Goal: Task Accomplishment & Management: Manage account settings

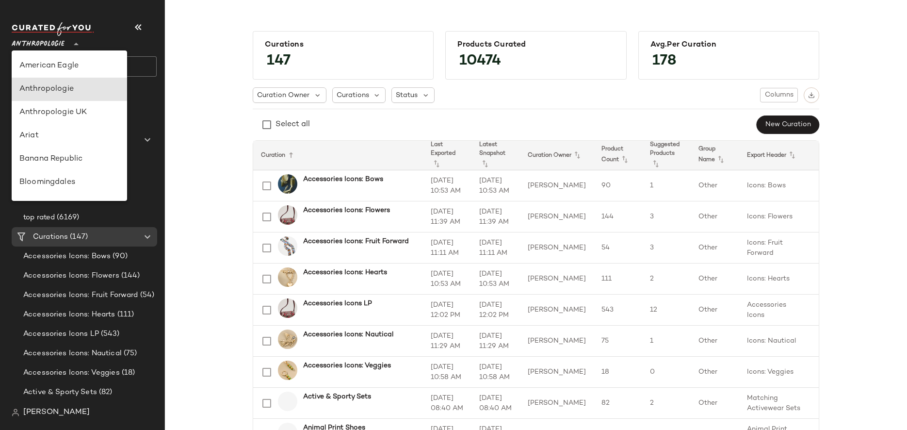
click at [59, 43] on span "Anthropologie" at bounding box center [38, 41] width 53 height 17
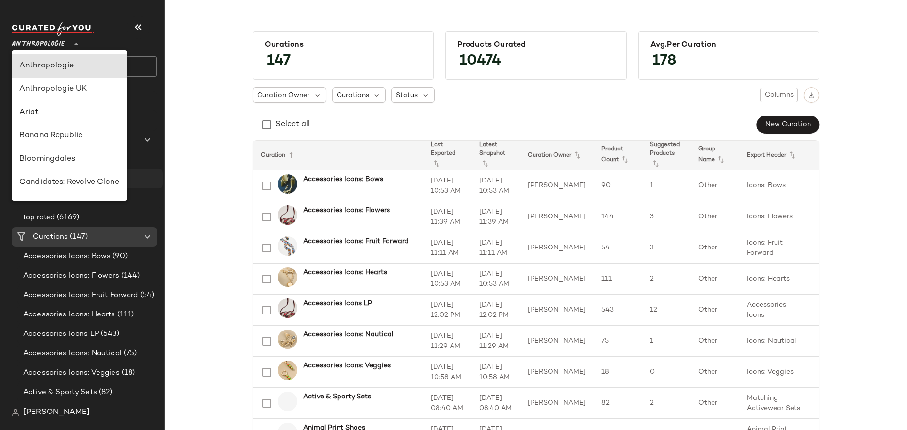
scroll to position [556, 0]
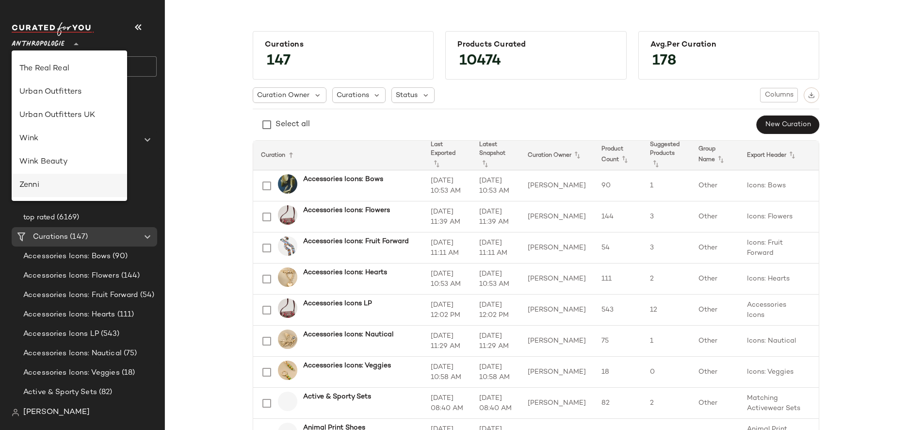
click at [56, 178] on div "Zenni" at bounding box center [69, 185] width 115 height 23
type input "**"
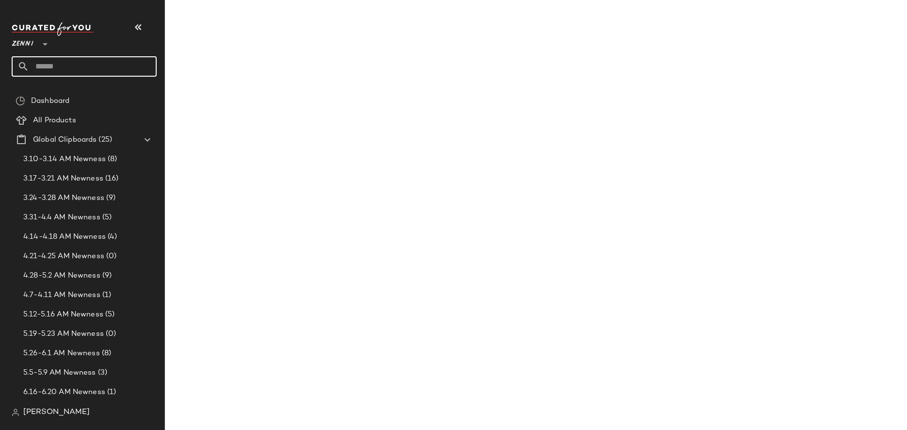
click at [79, 66] on input "text" at bounding box center [93, 66] width 128 height 20
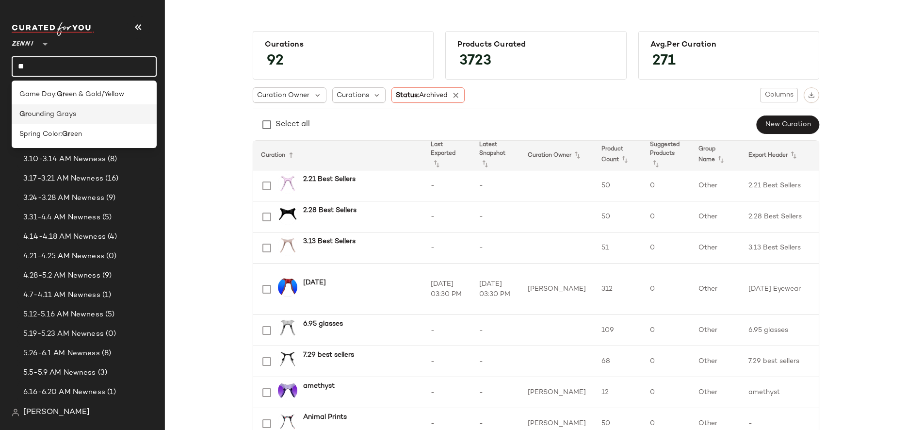
type input "**"
click at [74, 112] on span "ounding Grays" at bounding box center [52, 114] width 48 height 10
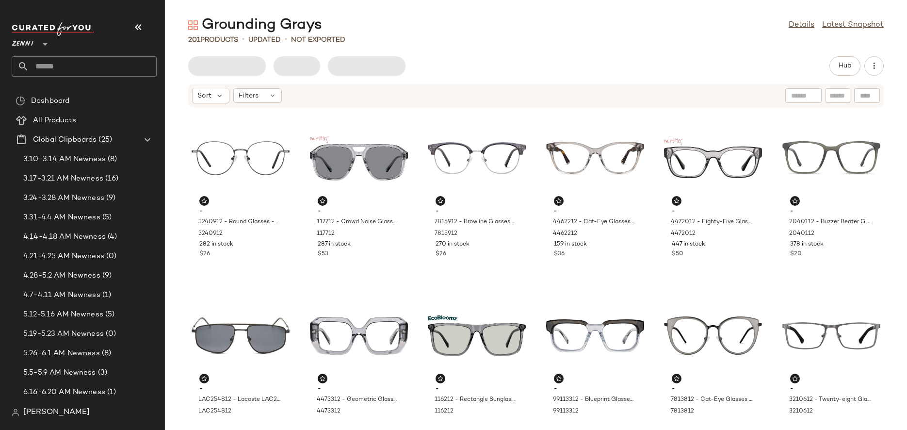
click at [318, 46] on div "Grounding Grays Details Latest Snapshot 201 Products • updated • Not Exported H…" at bounding box center [536, 223] width 742 height 414
click at [289, 63] on span "Export" at bounding box center [284, 66] width 23 height 8
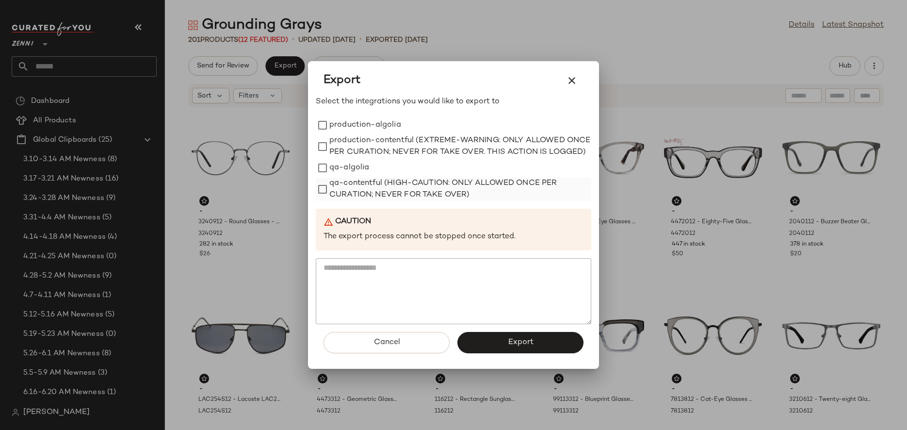
click at [340, 190] on label "qa-contentful (HIGH-CAUTION: ONLY ALLOWED ONCE PER CURATION; NEVER FOR TAKE OVE…" at bounding box center [460, 188] width 262 height 23
click at [499, 346] on button "Export" at bounding box center [520, 342] width 126 height 21
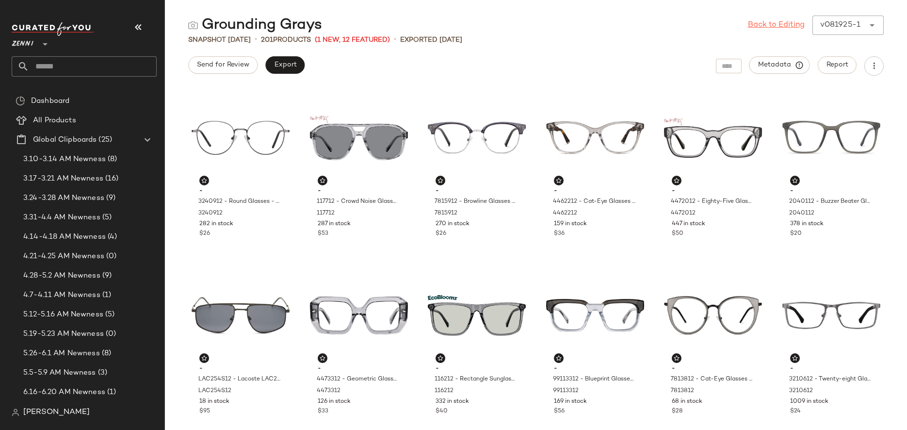
click at [764, 29] on link "Back to Editing" at bounding box center [776, 25] width 57 height 12
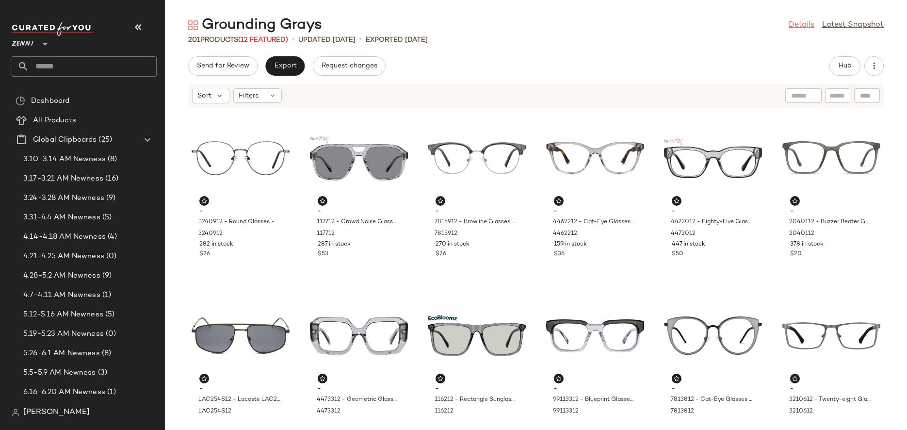
click at [804, 24] on link "Details" at bounding box center [801, 25] width 26 height 12
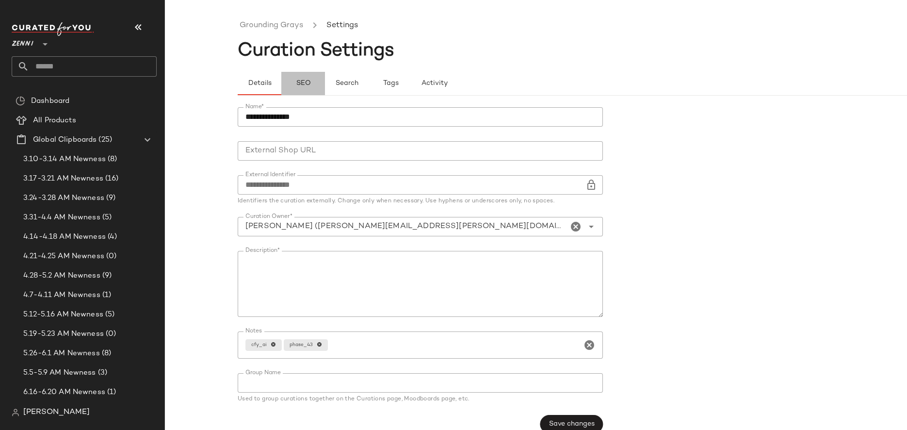
click at [301, 82] on span "SEO" at bounding box center [302, 84] width 15 height 8
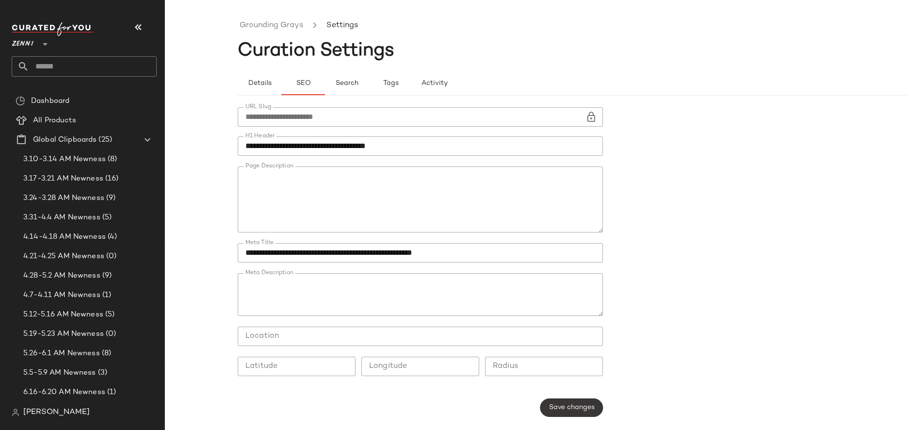
click at [583, 406] on span "Save changes" at bounding box center [571, 407] width 46 height 8
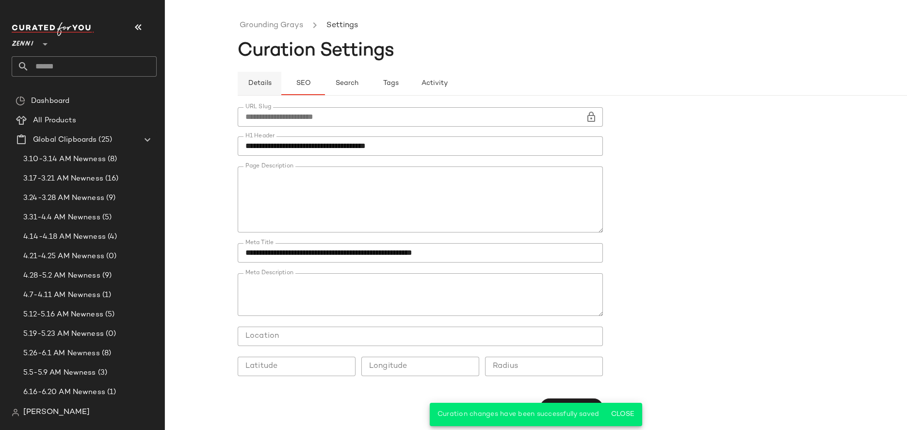
click at [325, 78] on button "Details" at bounding box center [347, 83] width 44 height 23
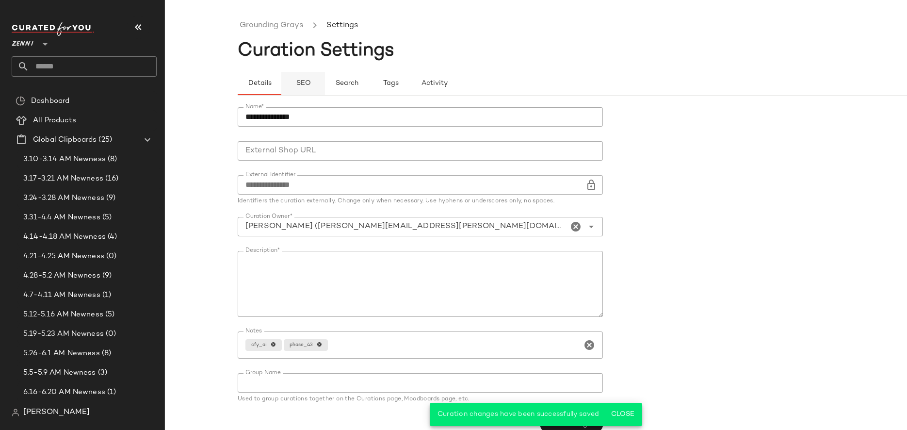
click at [369, 91] on button "SEO" at bounding box center [391, 83] width 44 height 23
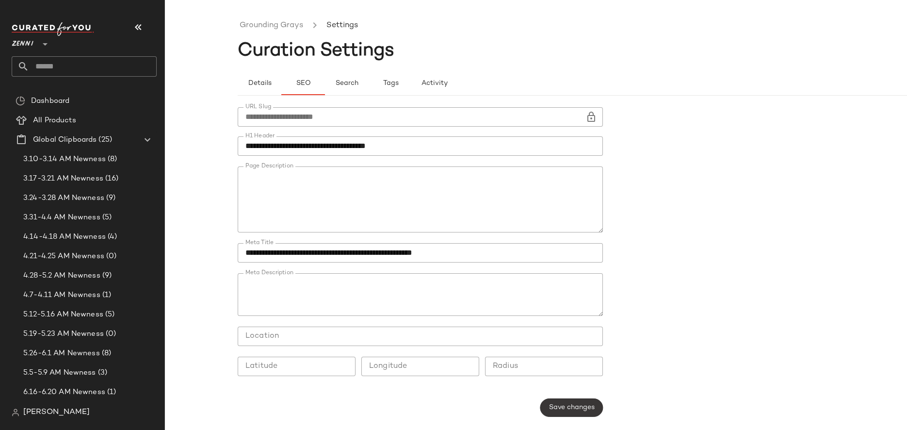
click at [595, 406] on button "Save changes" at bounding box center [571, 407] width 63 height 18
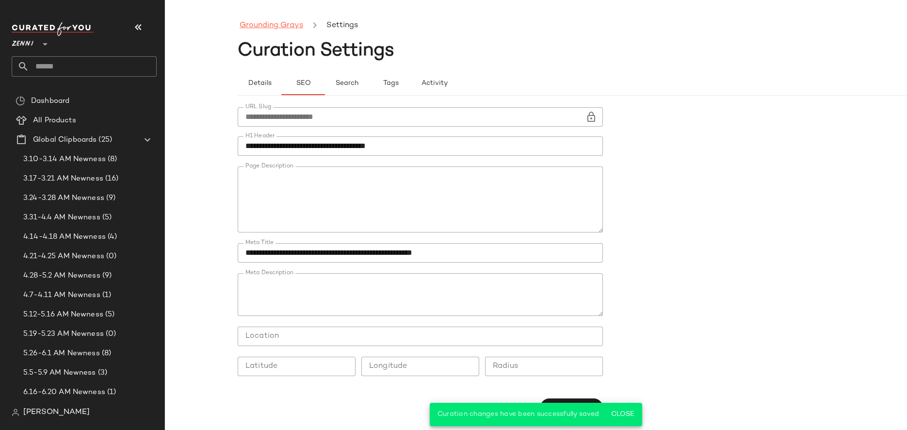
click at [274, 26] on link "Grounding Grays" at bounding box center [272, 25] width 64 height 13
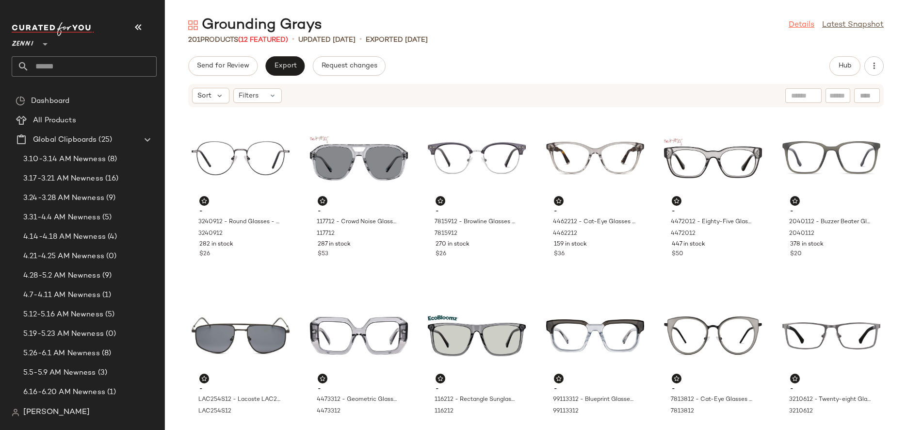
click at [804, 25] on link "Details" at bounding box center [801, 25] width 26 height 12
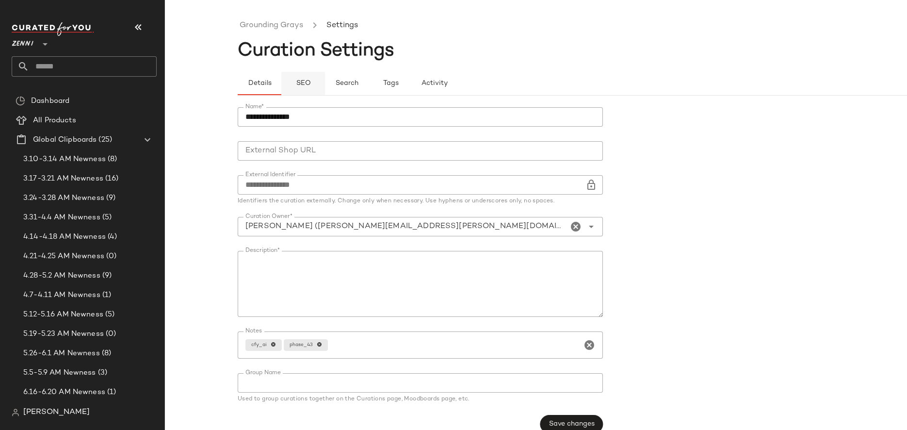
click at [369, 89] on button "SEO" at bounding box center [391, 83] width 44 height 23
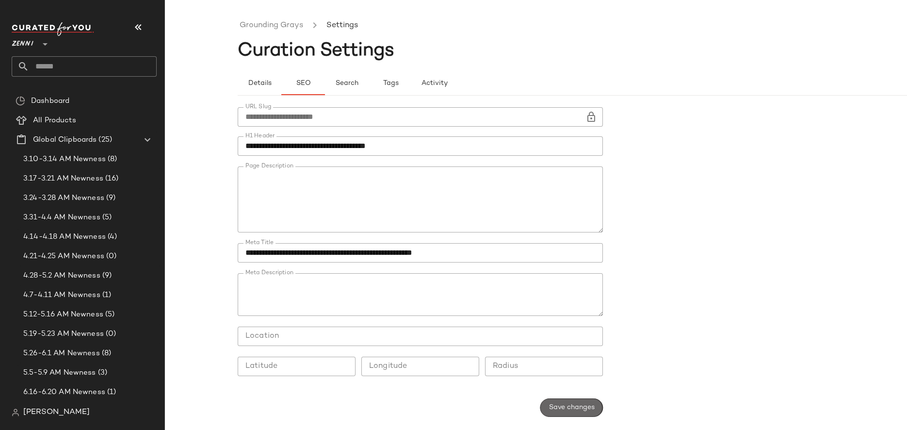
click at [571, 405] on span "Save changes" at bounding box center [571, 407] width 46 height 8
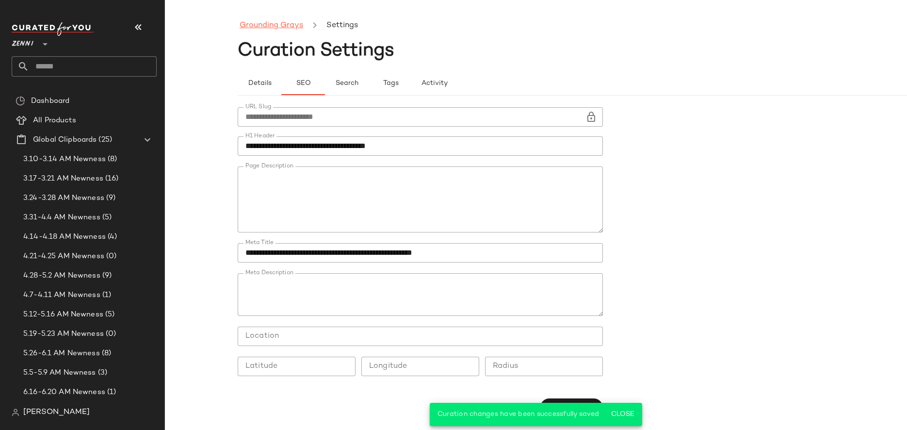
click at [268, 22] on link "Grounding Grays" at bounding box center [272, 25] width 64 height 13
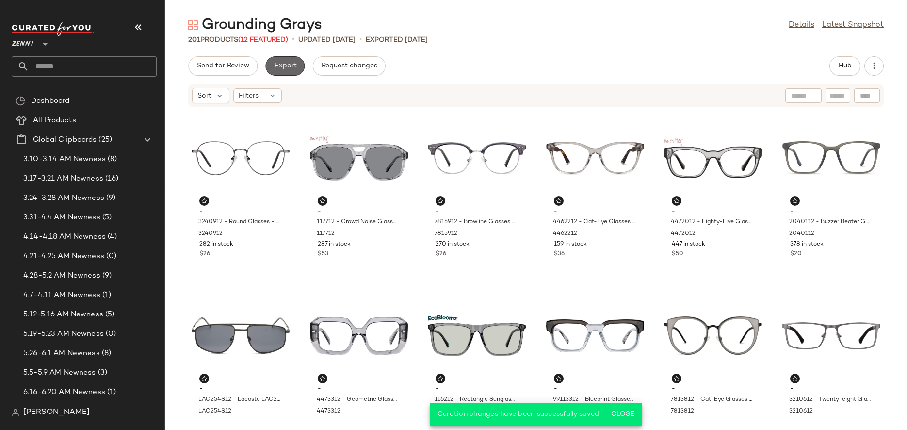
click at [280, 66] on span "Export" at bounding box center [284, 66] width 23 height 8
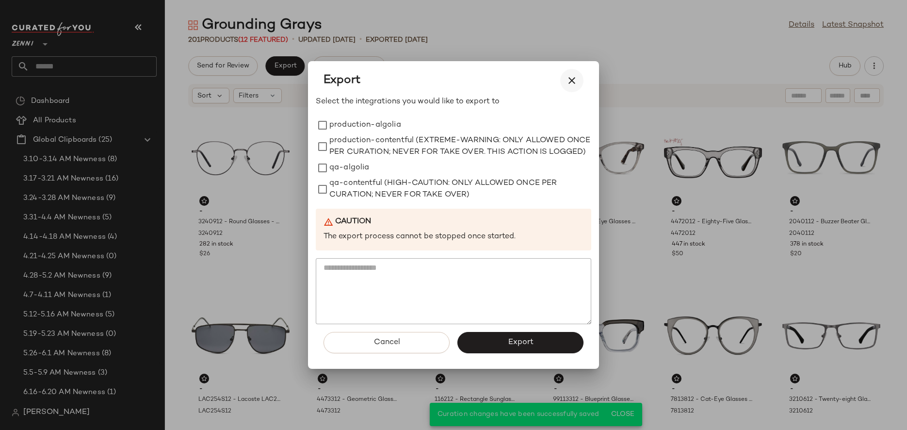
click at [571, 75] on icon "button" at bounding box center [572, 81] width 12 height 12
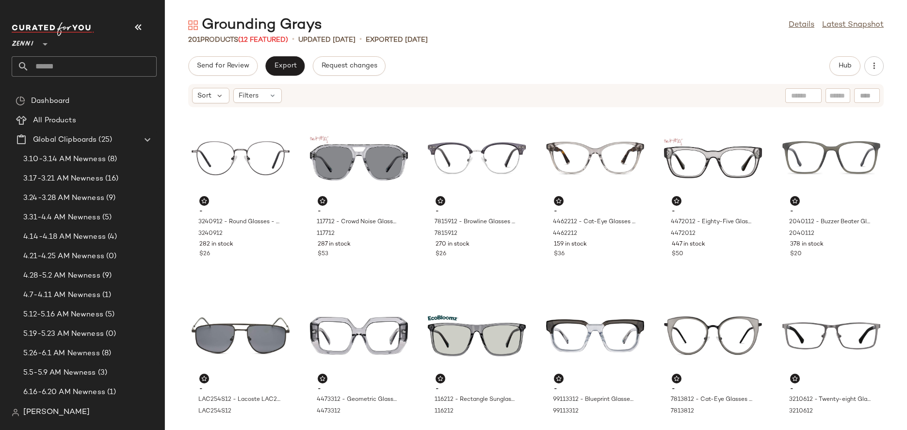
click at [796, 32] on div "Grounding Grays Details Latest Snapshot" at bounding box center [536, 25] width 742 height 19
click at [796, 20] on link "Details" at bounding box center [801, 25] width 26 height 12
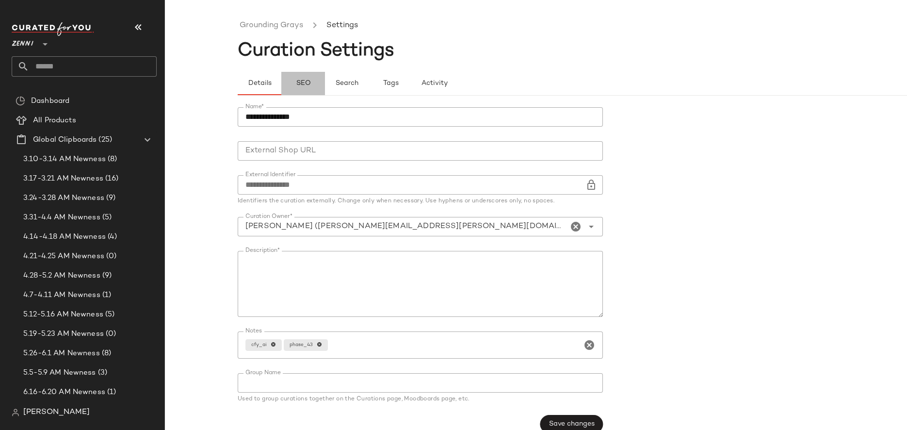
click at [369, 95] on button "SEO" at bounding box center [391, 83] width 44 height 23
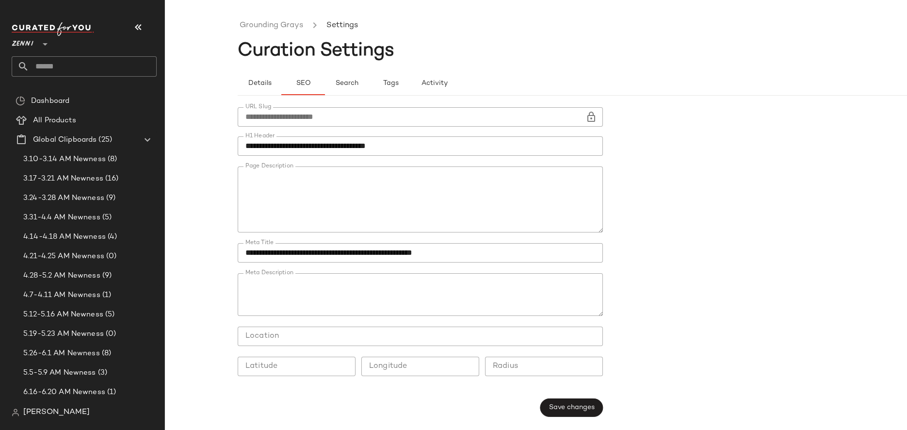
click at [385, 153] on input "**********" at bounding box center [420, 145] width 365 height 19
click at [576, 405] on span "Save changes" at bounding box center [571, 407] width 46 height 8
click at [276, 32] on link "Grounding Grays" at bounding box center [272, 25] width 64 height 13
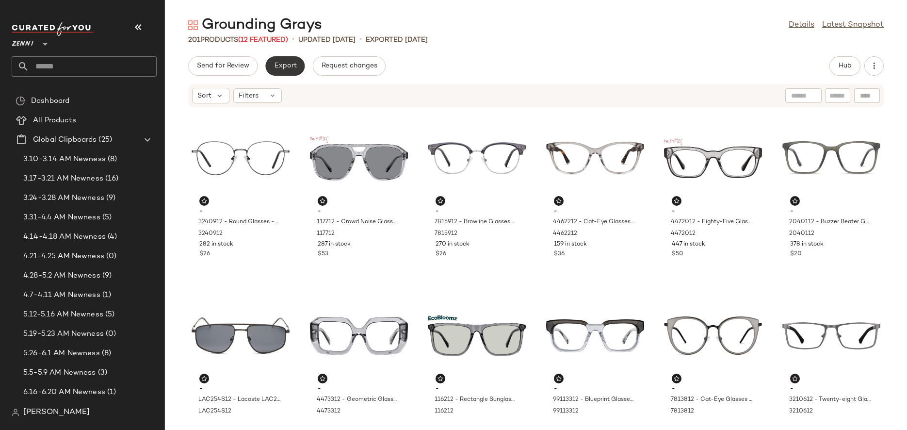
click at [279, 60] on button "Export" at bounding box center [284, 65] width 39 height 19
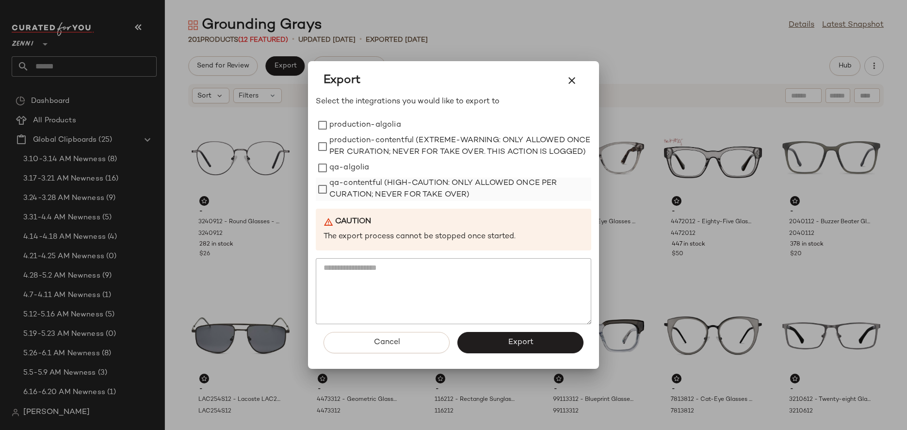
click at [375, 185] on label "qa-contentful (HIGH-CAUTION: ONLY ALLOWED ONCE PER CURATION; NEVER FOR TAKE OVE…" at bounding box center [460, 188] width 262 height 23
click at [517, 343] on span "Export" at bounding box center [520, 341] width 26 height 9
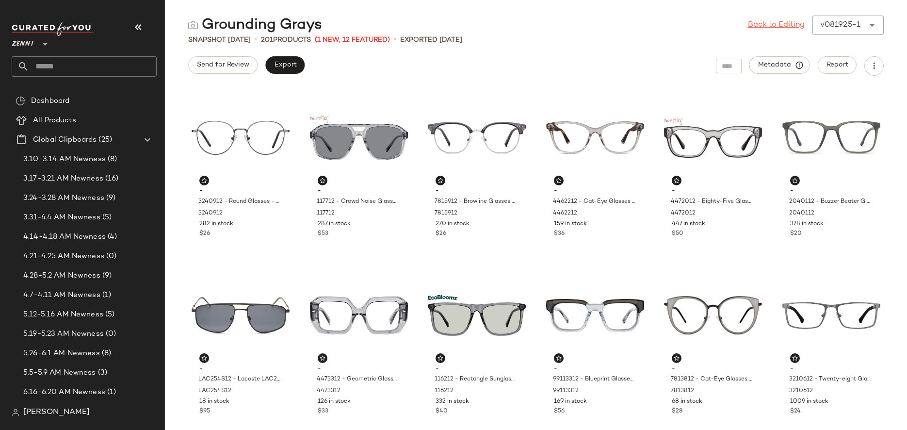
click at [774, 23] on link "Back to Editing" at bounding box center [776, 25] width 57 height 12
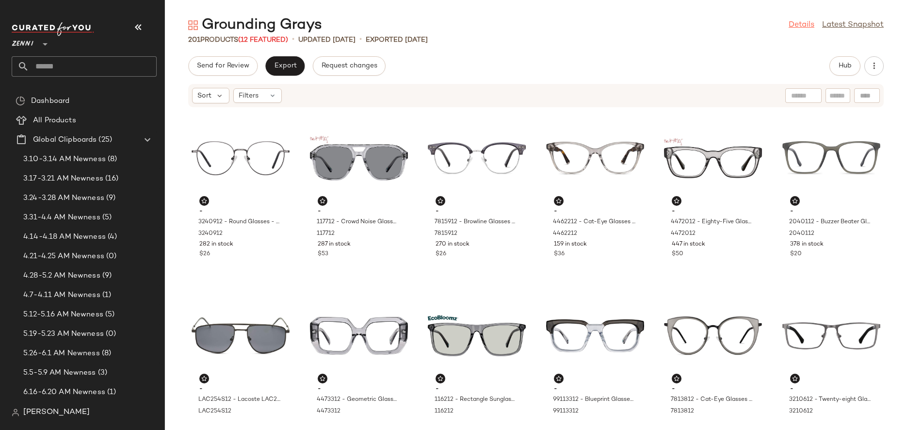
click at [803, 20] on link "Details" at bounding box center [801, 25] width 26 height 12
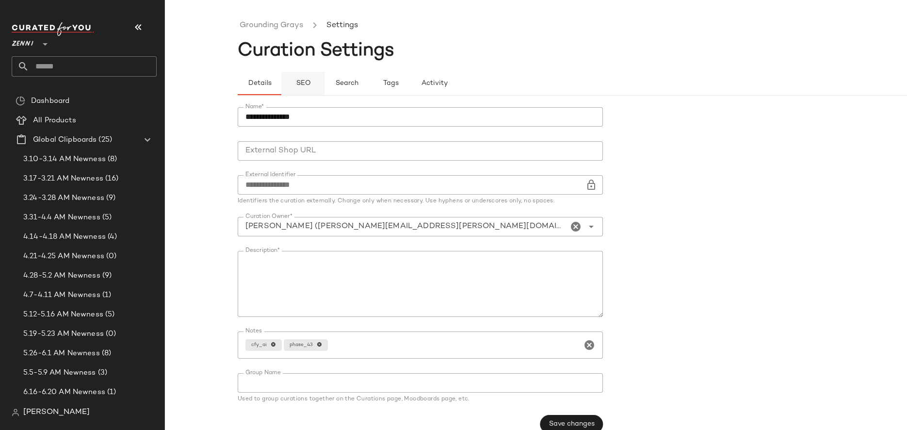
click at [369, 72] on button "SEO" at bounding box center [391, 83] width 44 height 23
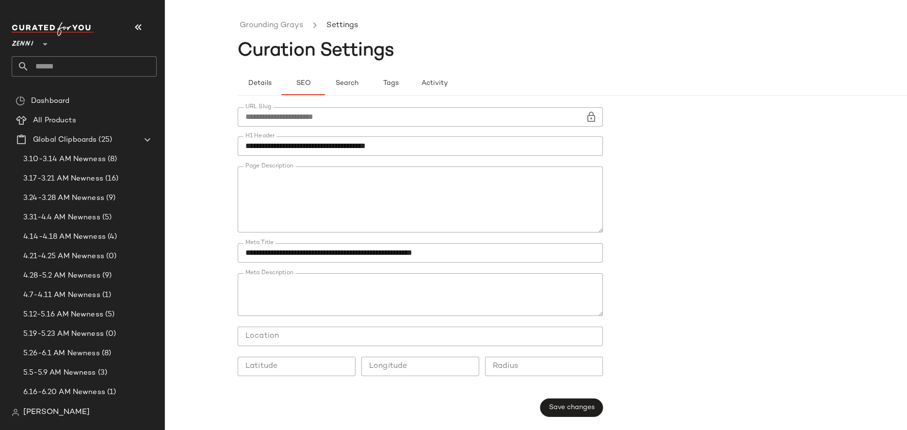
click at [296, 150] on input "**********" at bounding box center [420, 145] width 365 height 19
